Goal: Navigation & Orientation: Find specific page/section

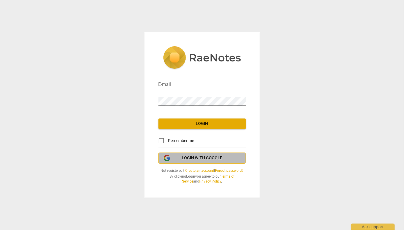
click at [201, 157] on span "Login with Google" at bounding box center [202, 158] width 41 height 6
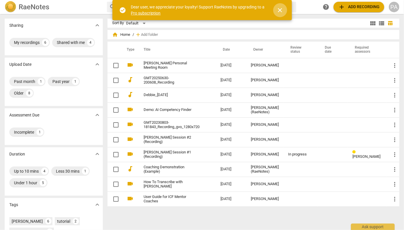
click at [278, 11] on span "close" at bounding box center [280, 10] width 7 height 7
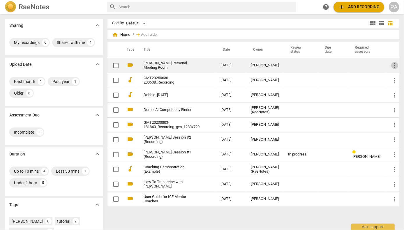
click at [391, 66] on span "more_vert" at bounding box center [394, 65] width 7 height 7
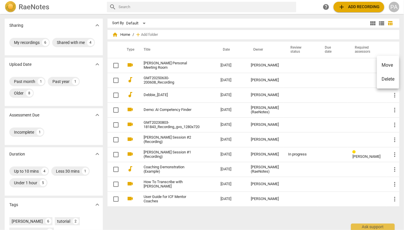
click at [203, 34] on div at bounding box center [202, 115] width 404 height 230
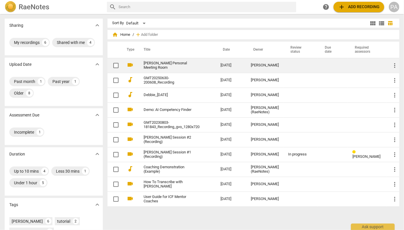
click at [178, 63] on link "[PERSON_NAME] Personal Meeting Room" at bounding box center [172, 65] width 56 height 9
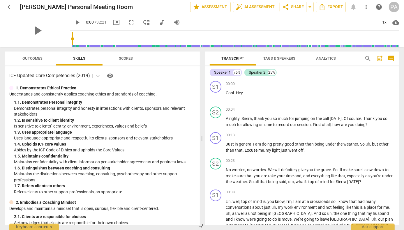
click at [113, 24] on span "picture_in_picture" at bounding box center [116, 22] width 7 height 7
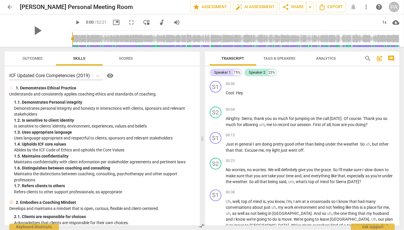
click at [11, 4] on span "arrow_back" at bounding box center [9, 6] width 7 height 7
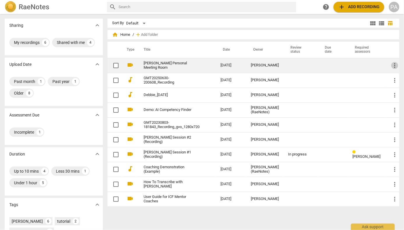
click at [393, 64] on span "more_vert" at bounding box center [394, 65] width 7 height 7
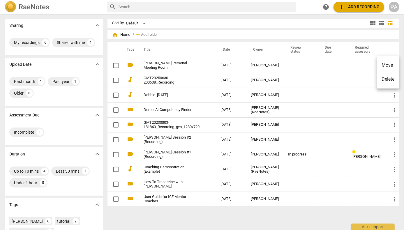
click at [297, 66] on div at bounding box center [202, 115] width 404 height 230
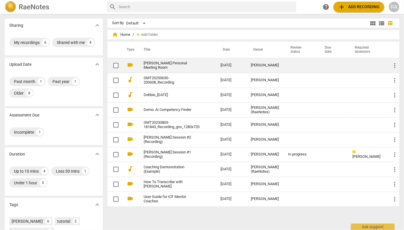
click at [193, 62] on link "[PERSON_NAME] Personal Meeting Room" at bounding box center [172, 65] width 56 height 9
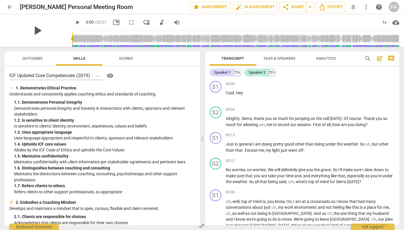
click at [37, 31] on span "play_arrow" at bounding box center [37, 30] width 15 height 15
click at [36, 31] on span "pause" at bounding box center [37, 30] width 15 height 15
type input "1"
click at [9, 6] on span "arrow_back" at bounding box center [9, 6] width 7 height 7
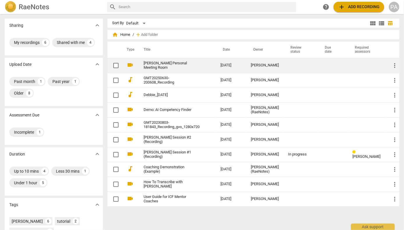
click at [198, 64] on link "[PERSON_NAME] Personal Meeting Room" at bounding box center [172, 65] width 56 height 9
